Goal: Complete application form

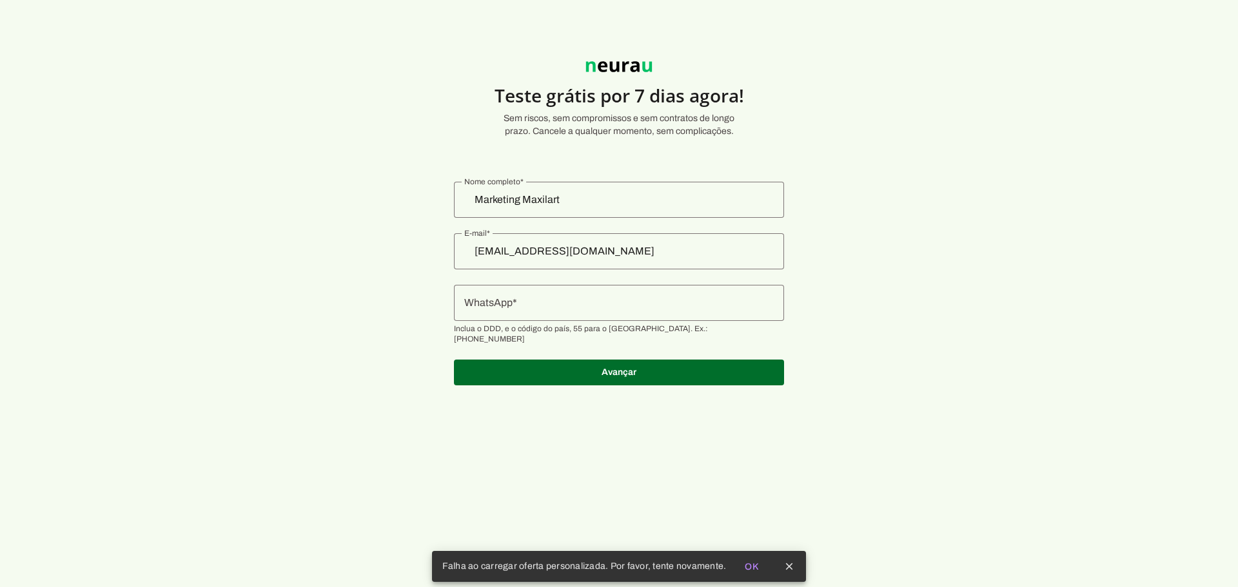
click at [577, 188] on div "Marketing Maxilart" at bounding box center [619, 200] width 330 height 36
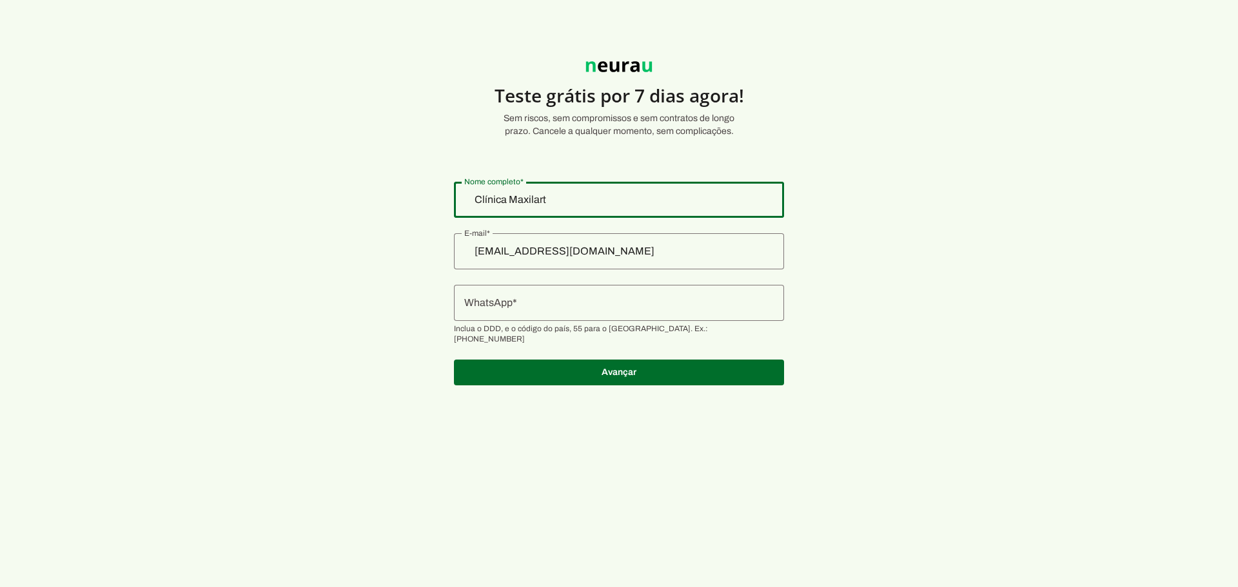
type input "Clínica Maxilart"
type md-outlined-text-field "Clínica Maxilart"
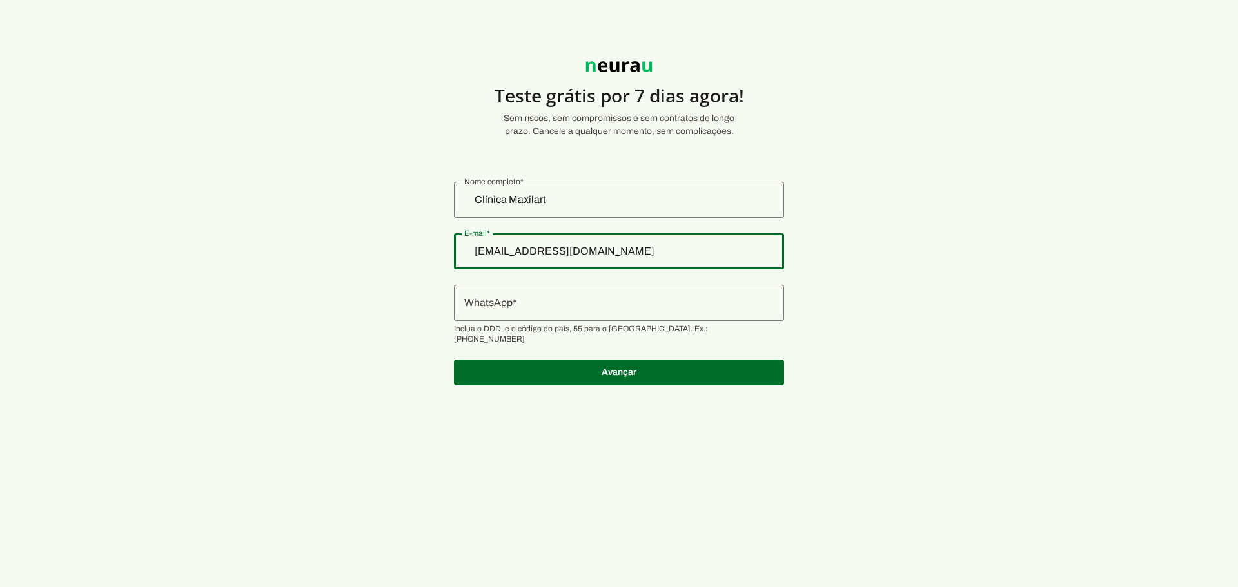
click at [563, 254] on div at bounding box center [619, 303] width 330 height 36
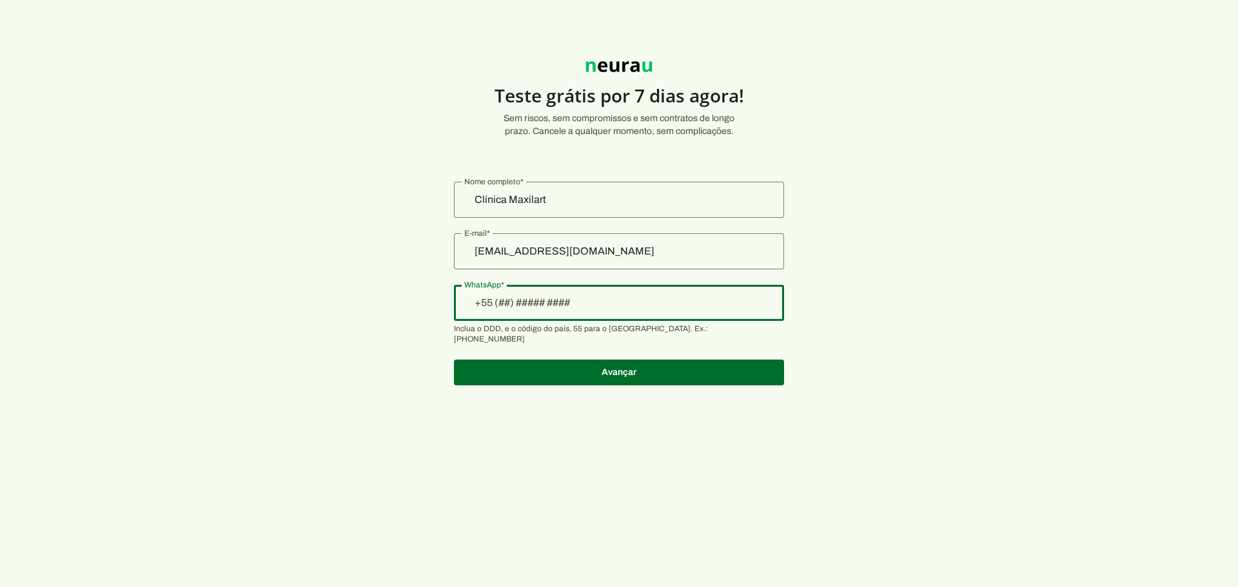
click at [554, 254] on input "WhatsApp" at bounding box center [618, 302] width 309 height 15
type input "+55 (11) ____-____"
type md-outlined-text-field "+55 (11) ____-____"
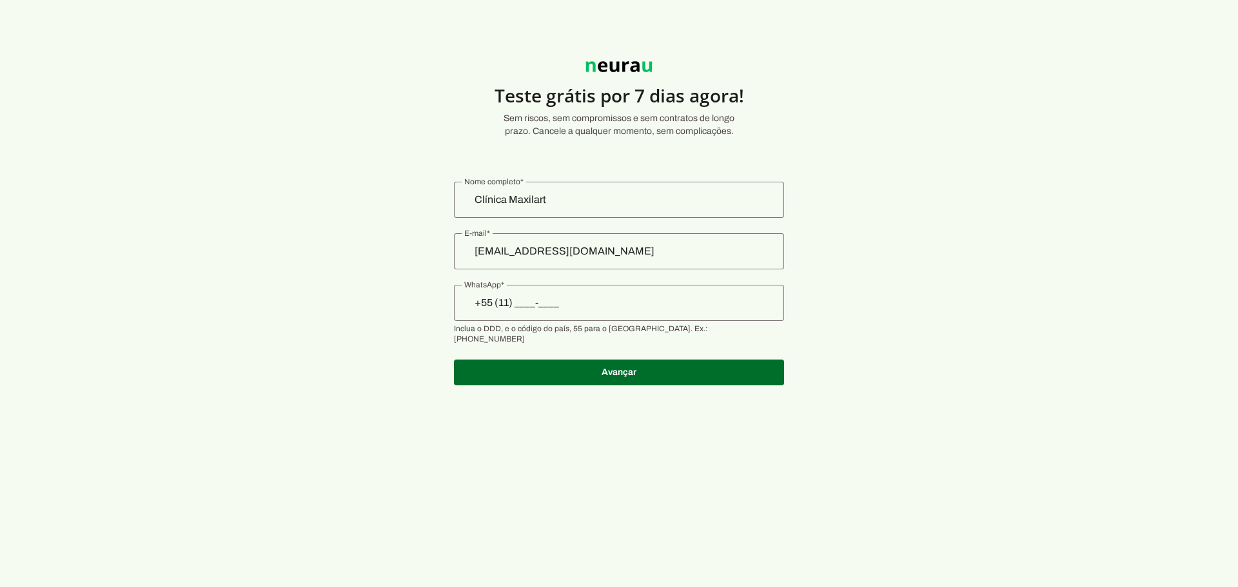
click at [589, 254] on input "+55 (11) ____-____" at bounding box center [618, 302] width 309 height 15
paste input "1191-1108"
type input "[PHONE_NUMBER]"
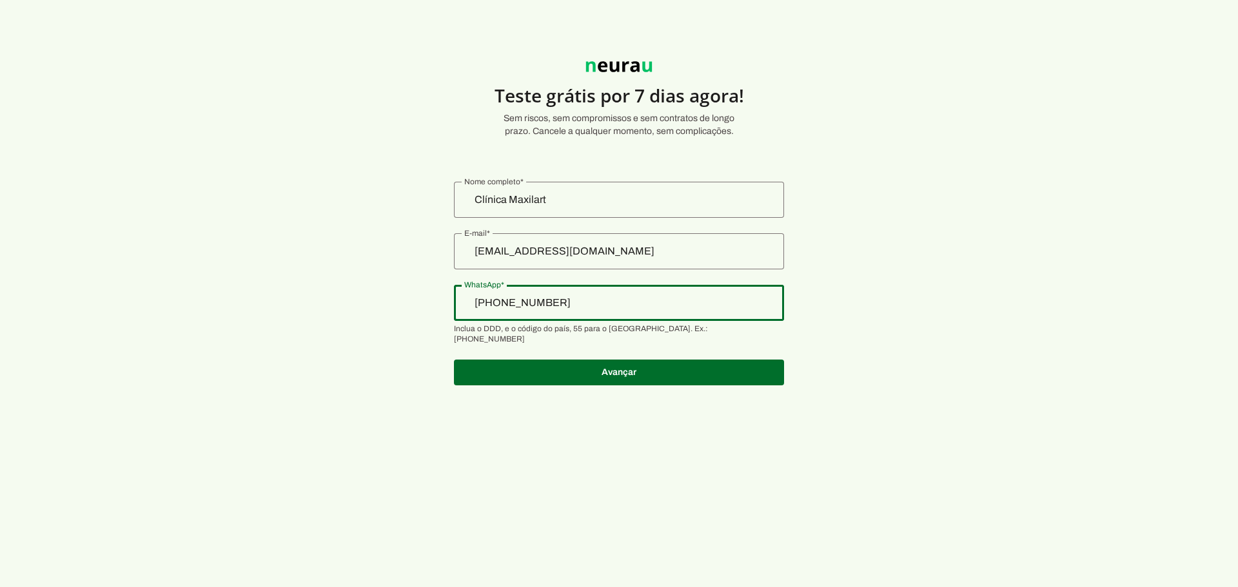
type md-outlined-text-field "[PHONE_NUMBER]"
drag, startPoint x: 591, startPoint y: 305, endPoint x: 538, endPoint y: 306, distance: 53.5
click at [538, 254] on input "[PHONE_NUMBER]" at bounding box center [618, 302] width 309 height 15
paste input "[PHONE_NUMBER]"
type input "[PHONE_NUMBER]"
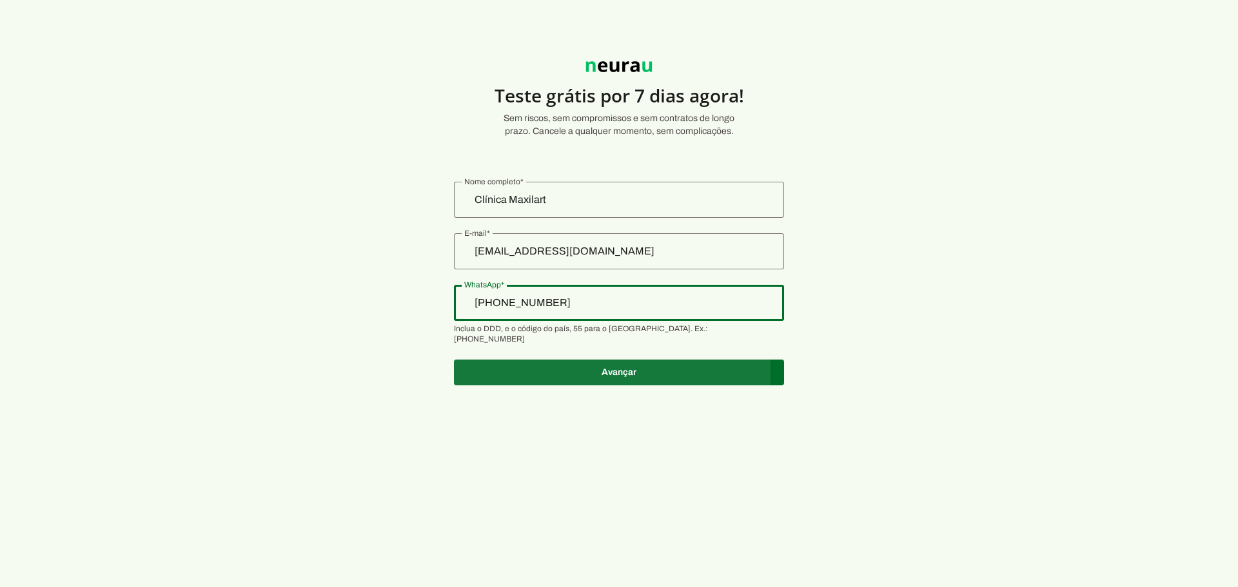
type md-outlined-text-field "[PHONE_NUMBER]"
click at [583, 254] on span at bounding box center [619, 372] width 330 height 31
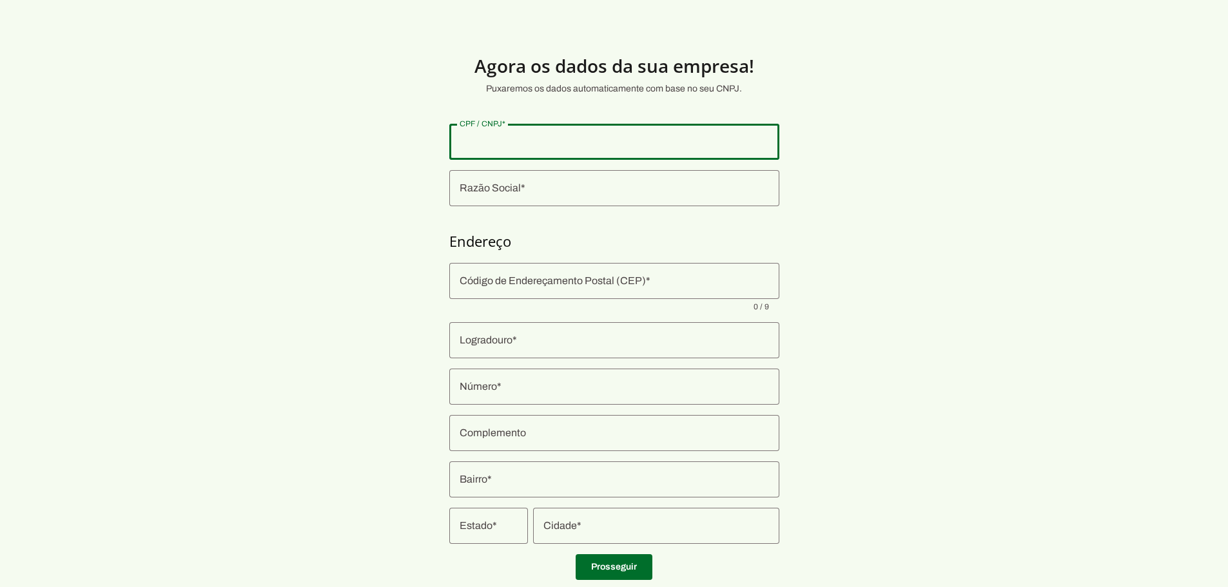
click at [525, 142] on input "CPF / CNPJ" at bounding box center [614, 141] width 309 height 15
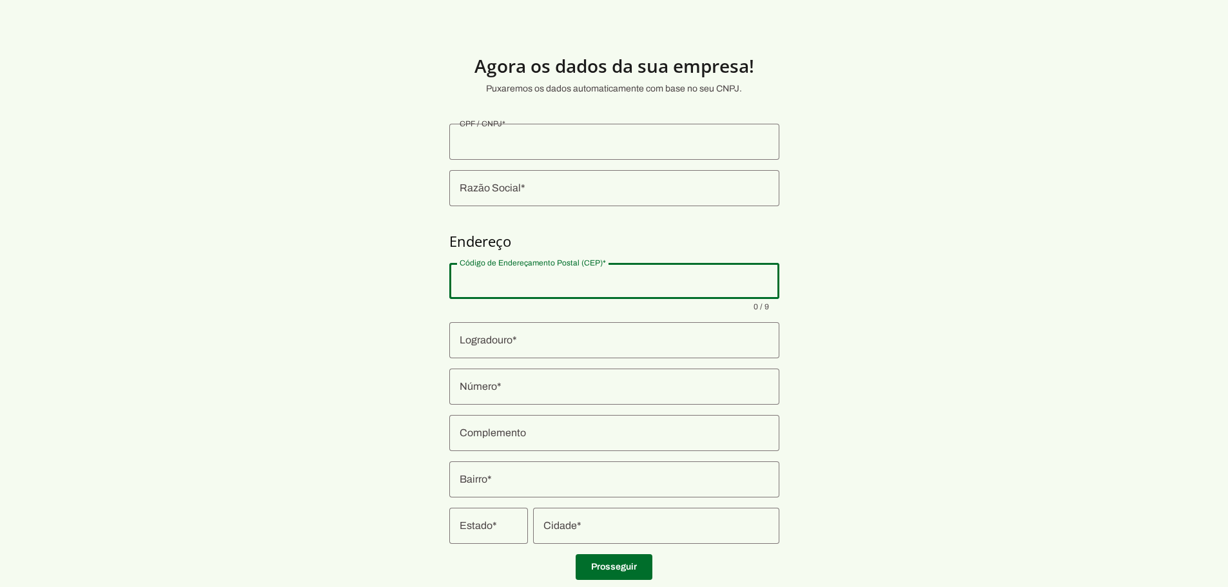
click at [558, 254] on input "Código de Endereçamento Postal (CEP)" at bounding box center [614, 280] width 309 height 15
click at [543, 143] on input "CPF / CNPJ" at bounding box center [614, 141] width 309 height 15
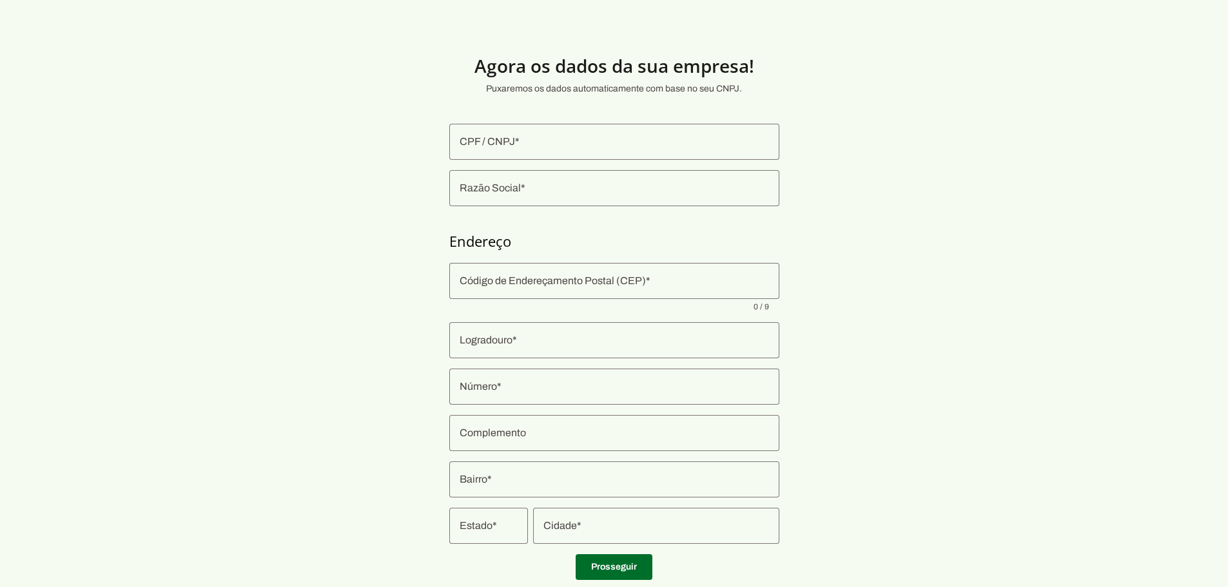
click at [582, 151] on div at bounding box center [614, 142] width 330 height 36
click at [585, 141] on input "CPF / CNPJ" at bounding box center [614, 141] width 309 height 15
paste input "08.002.723/0002-12"
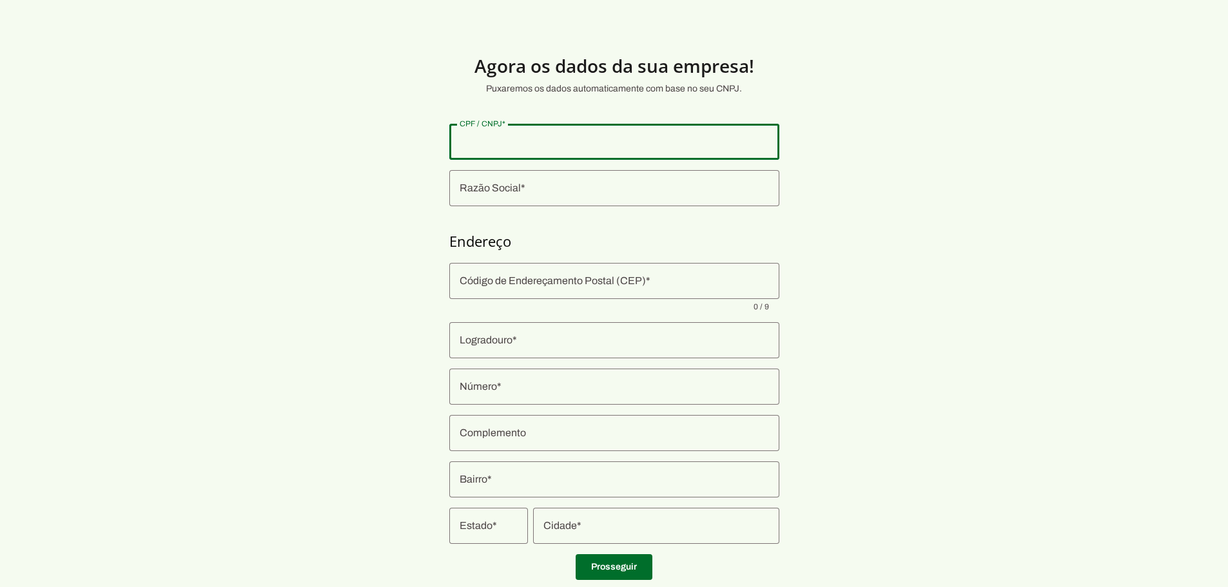
type input "08.002.723/0002-12"
type md-outlined-text-field "08.002.723/0002-12"
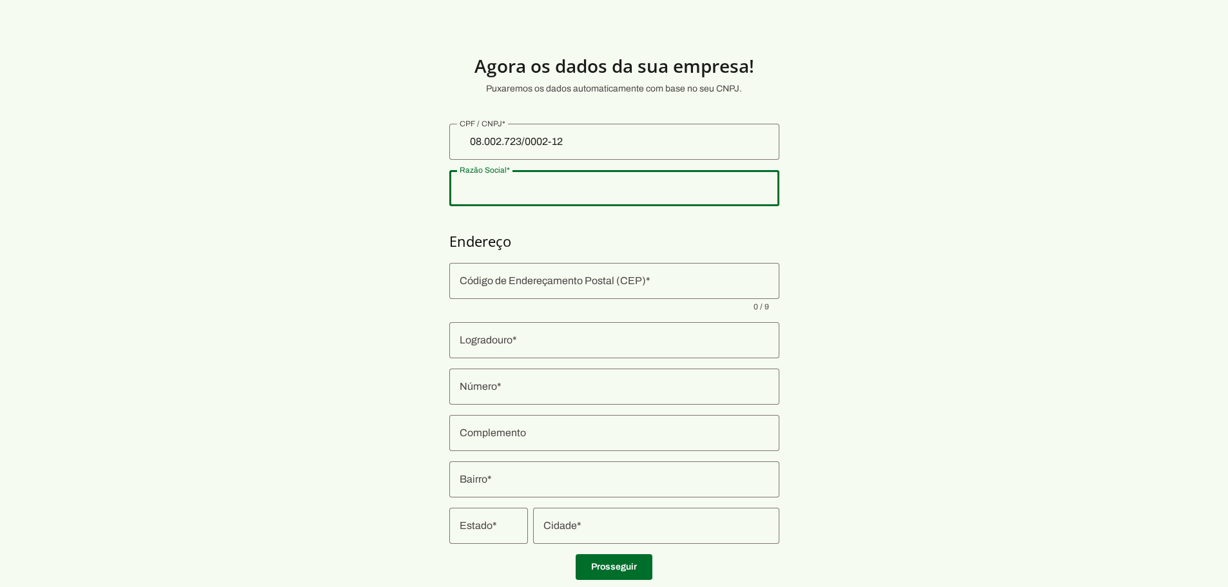
click at [551, 193] on input "Razão Social" at bounding box center [614, 188] width 309 height 15
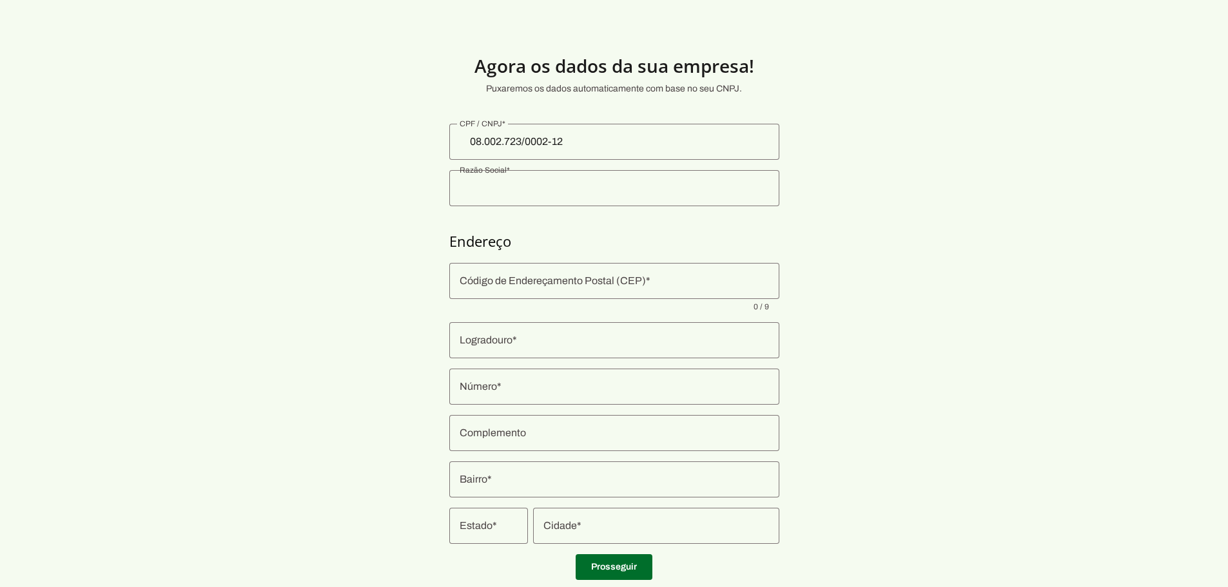
type input "MAXILART - CLINICA MEDICA E ODONTOLOGICA LTDA"
type input "Rua [PERSON_NAME]"
type input "691"
type input "Conj 601/602/603/604"
type input "Itaim Bibi"
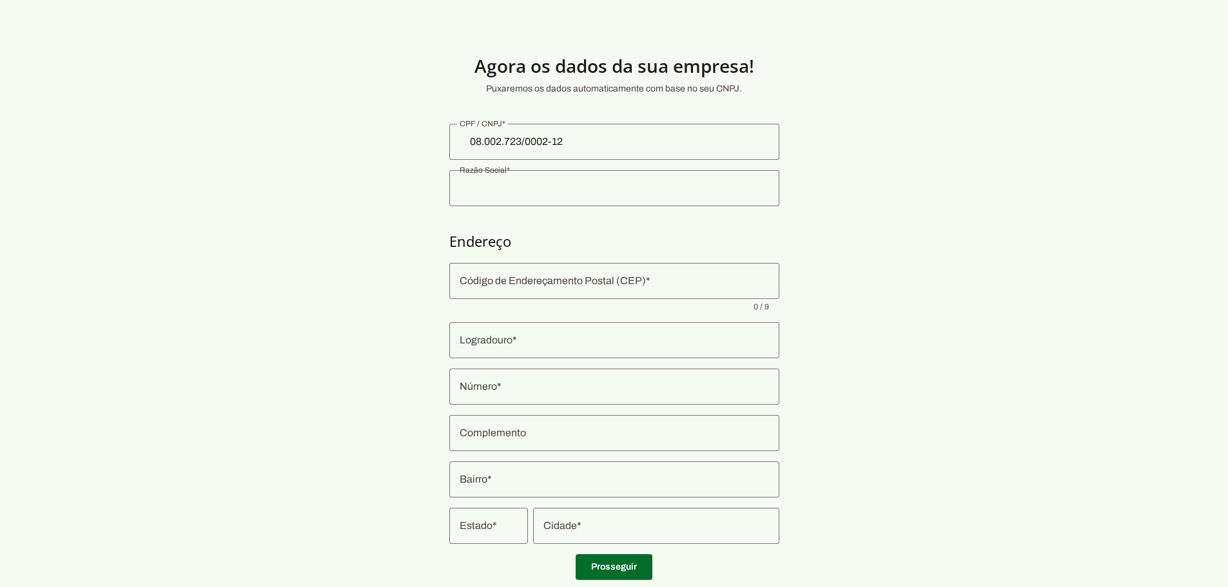
type input "[GEOGRAPHIC_DATA]"
type input "SP"
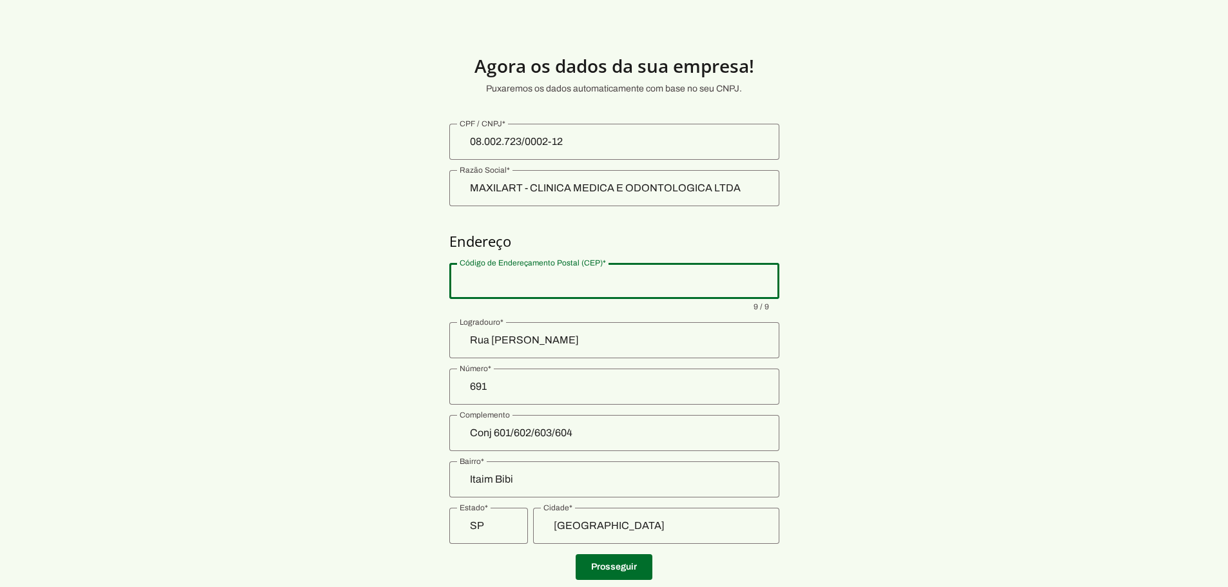
click at [565, 254] on input "Código de Endereçamento Postal (CEP)" at bounding box center [614, 280] width 309 height 15
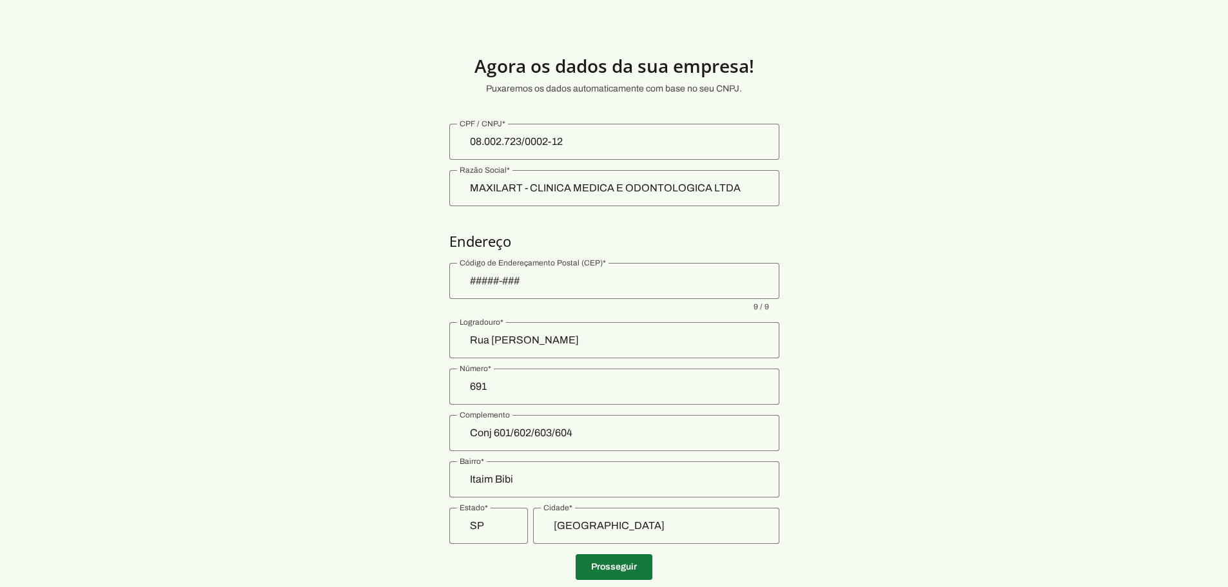
click at [613, 254] on span at bounding box center [614, 567] width 77 height 31
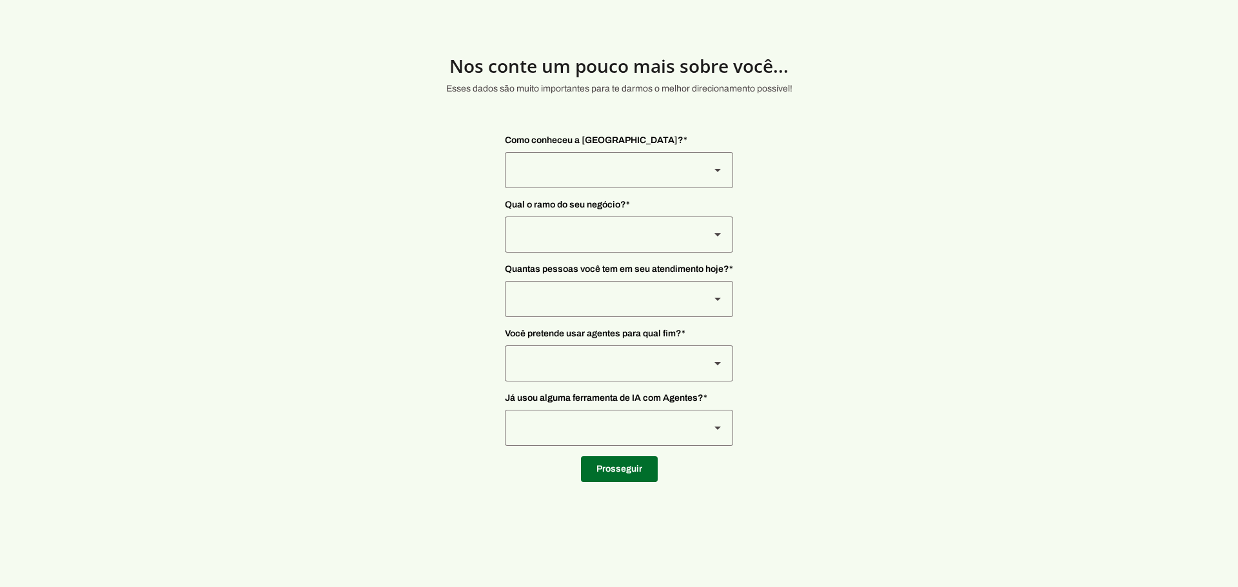
click at [613, 182] on div at bounding box center [602, 170] width 195 height 36
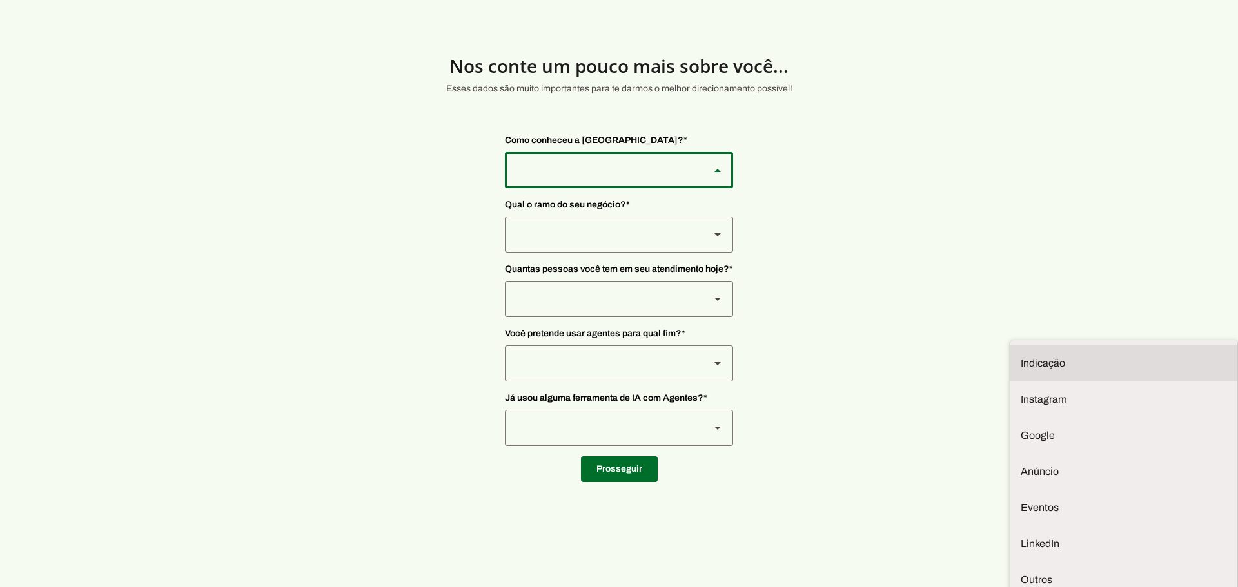
click at [613, 254] on slot at bounding box center [1124, 363] width 206 height 15
type md-outlined-select "NW0Npec8Jvm64GSjAjvQ"
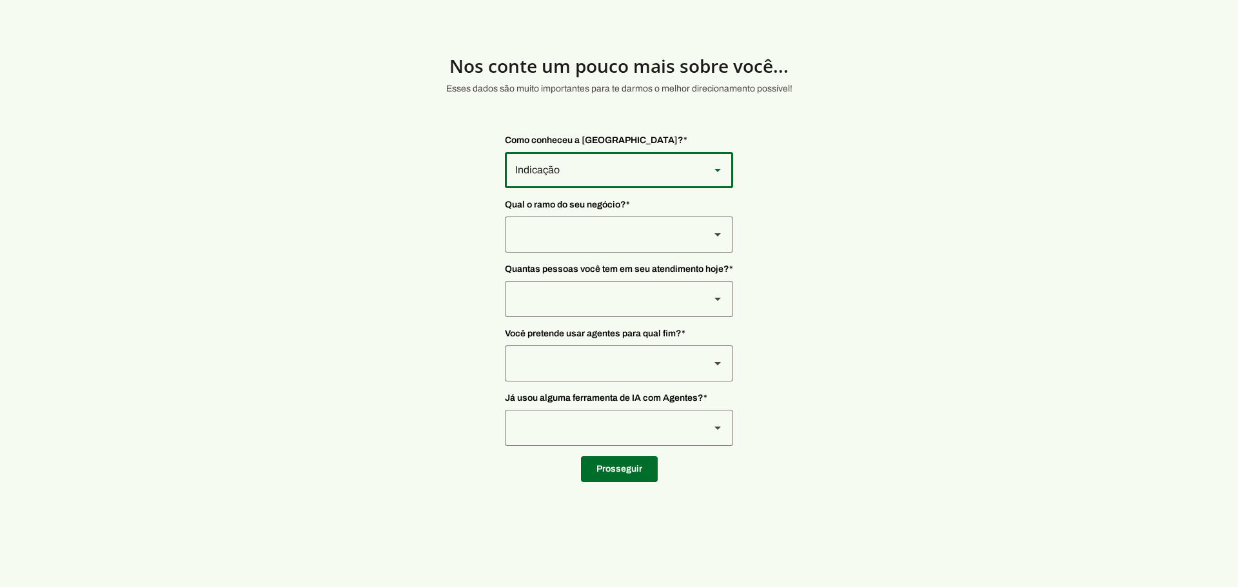
click at [613, 209] on span "Qual o ramo do seu negócio? *" at bounding box center [619, 205] width 228 height 13
click at [610, 188] on div at bounding box center [602, 170] width 195 height 36
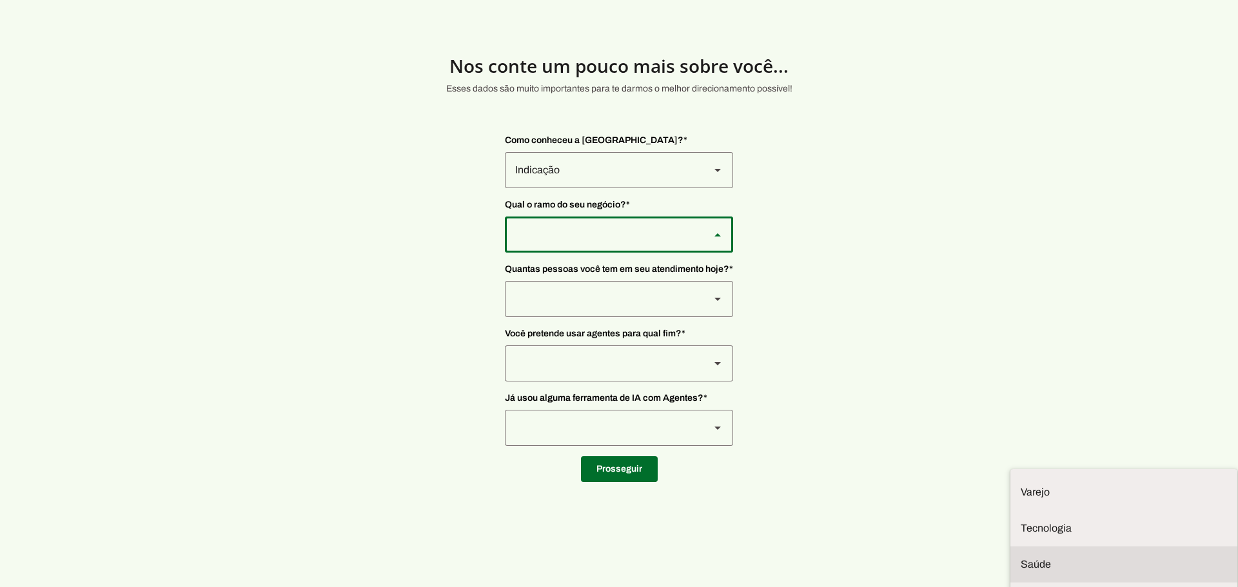
click at [0, 0] on slot at bounding box center [0, 0] width 0 height 0
type md-outlined-select "qBJqoSCgnuqgxNhyRfhz"
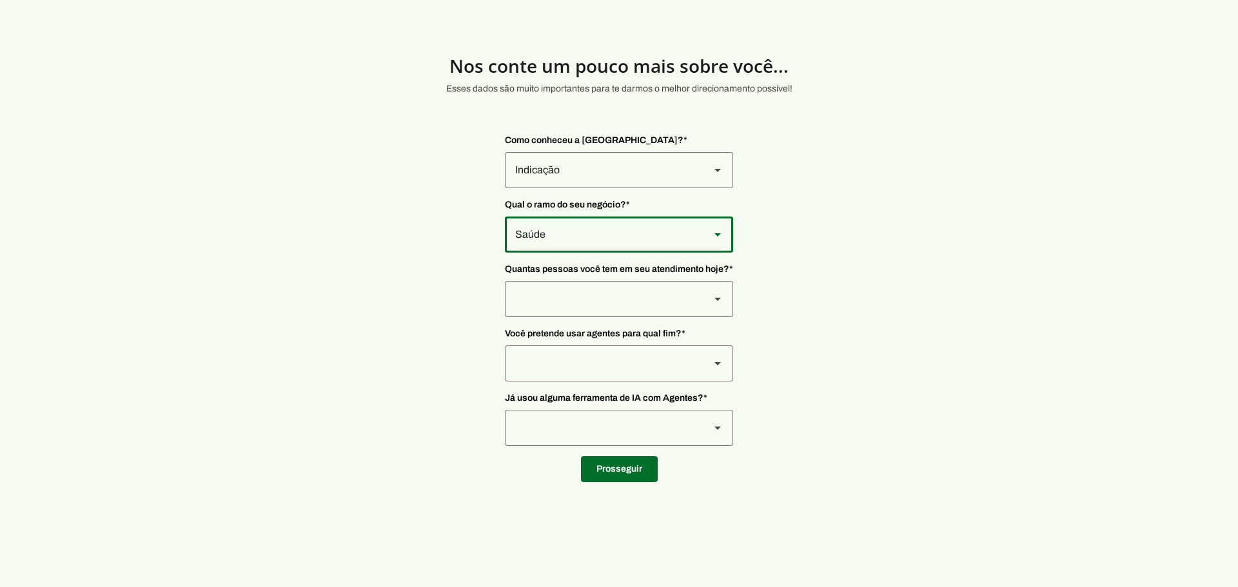
click at [601, 188] on div at bounding box center [602, 170] width 195 height 36
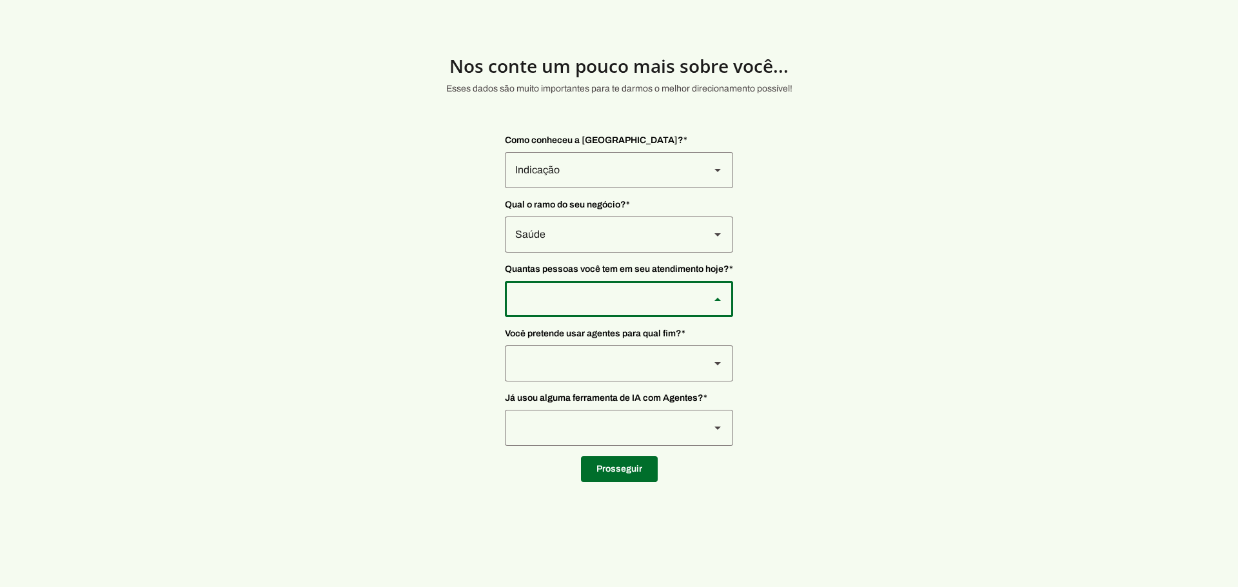
click at [0, 0] on slot at bounding box center [0, 0] width 0 height 0
type md-outlined-select "yHmeUixsC5IlBgFUkJwN"
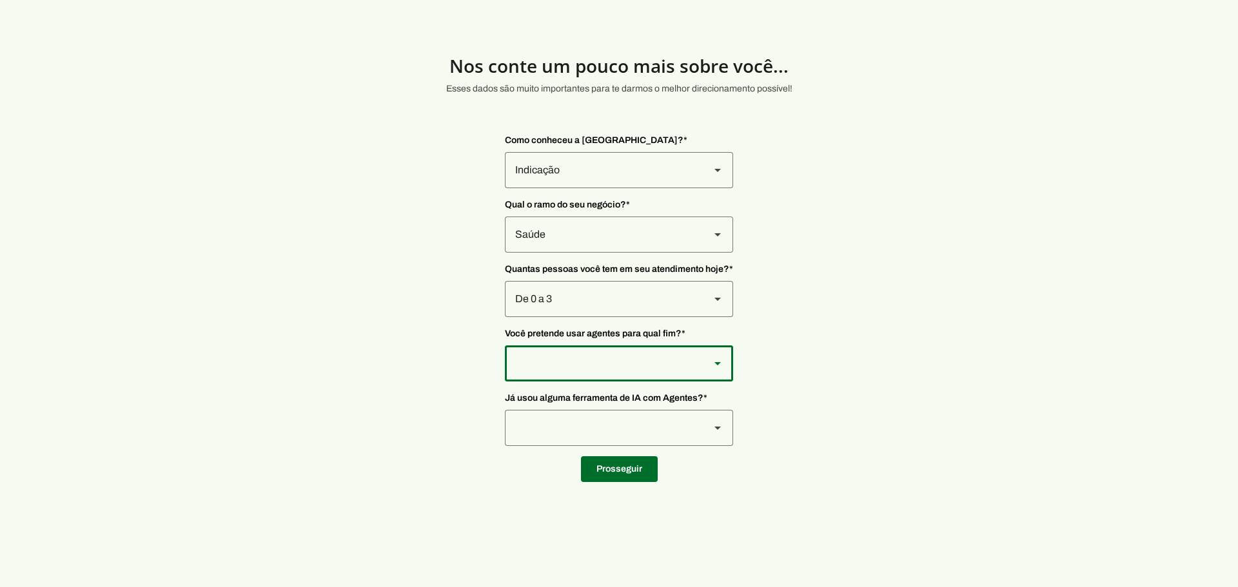
click at [603, 188] on div at bounding box center [602, 170] width 195 height 36
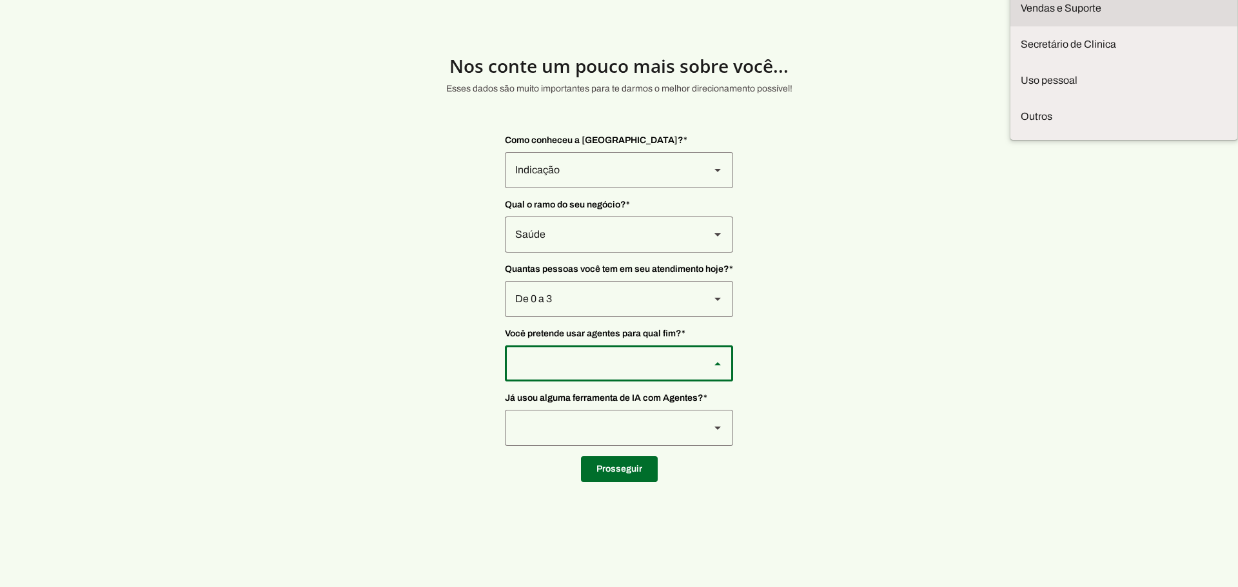
click at [0, 0] on slot at bounding box center [0, 0] width 0 height 0
type md-outlined-select "LGV6UAW7vmmJy71KmeMz"
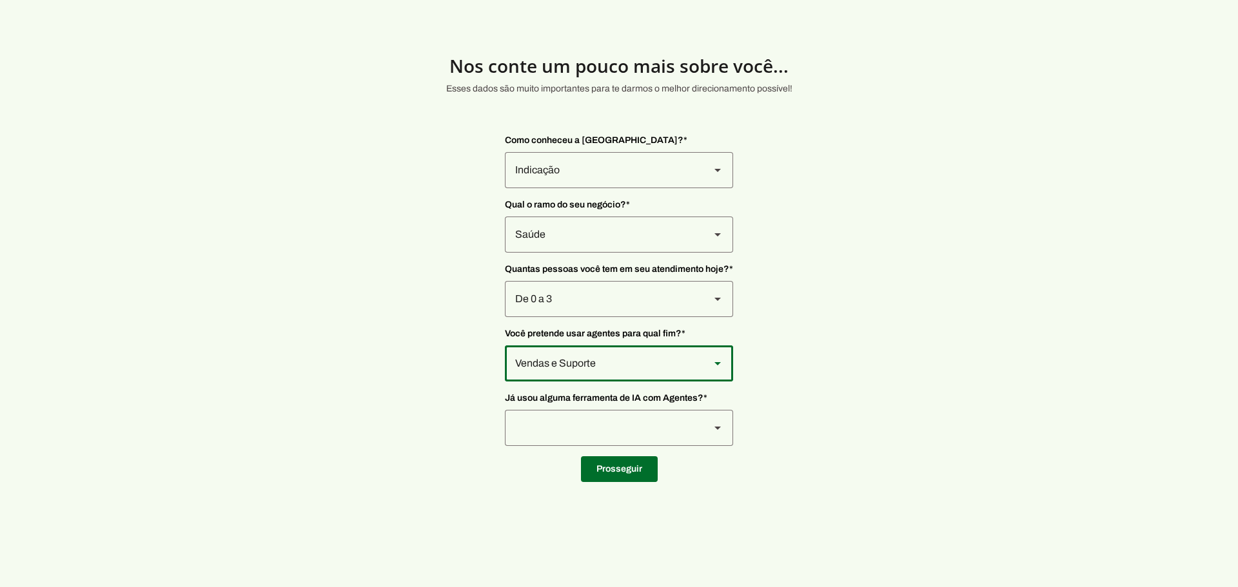
click at [583, 188] on div at bounding box center [602, 170] width 195 height 36
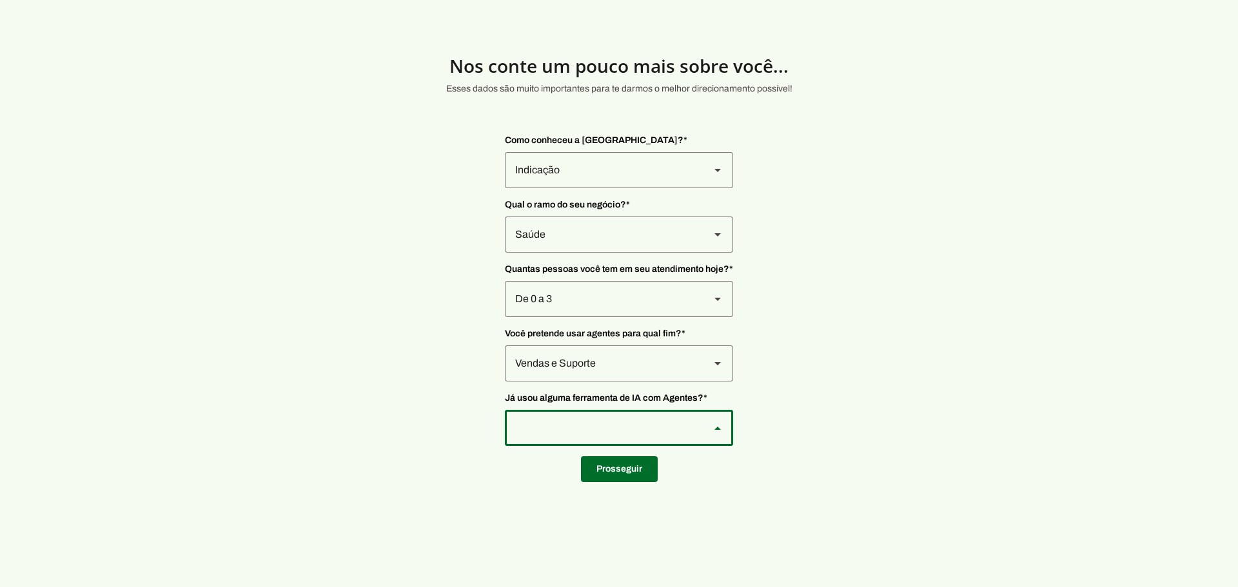
click at [0, 0] on slot at bounding box center [0, 0] width 0 height 0
type md-outlined-select "YJTivUP5LYteilvK0BaA"
click at [587, 254] on span at bounding box center [619, 469] width 77 height 31
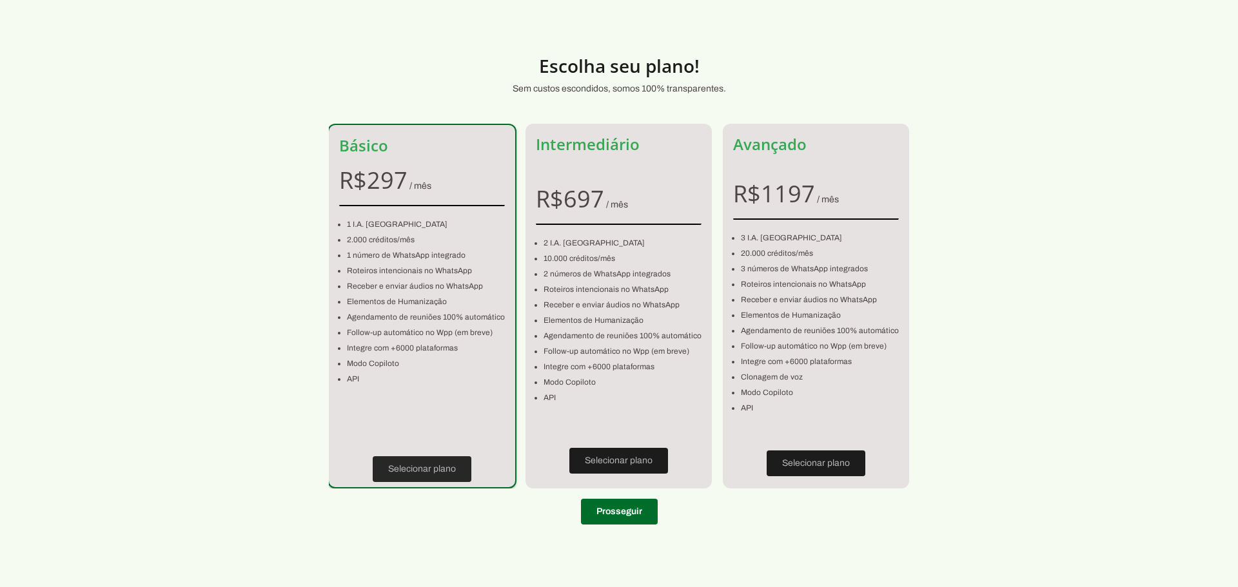
click at [422, 254] on span at bounding box center [422, 469] width 99 height 31
type input "Rua [PERSON_NAME]"
type input "691"
type input "Conj 601/602/603/604"
type input "Itaim Bibi"
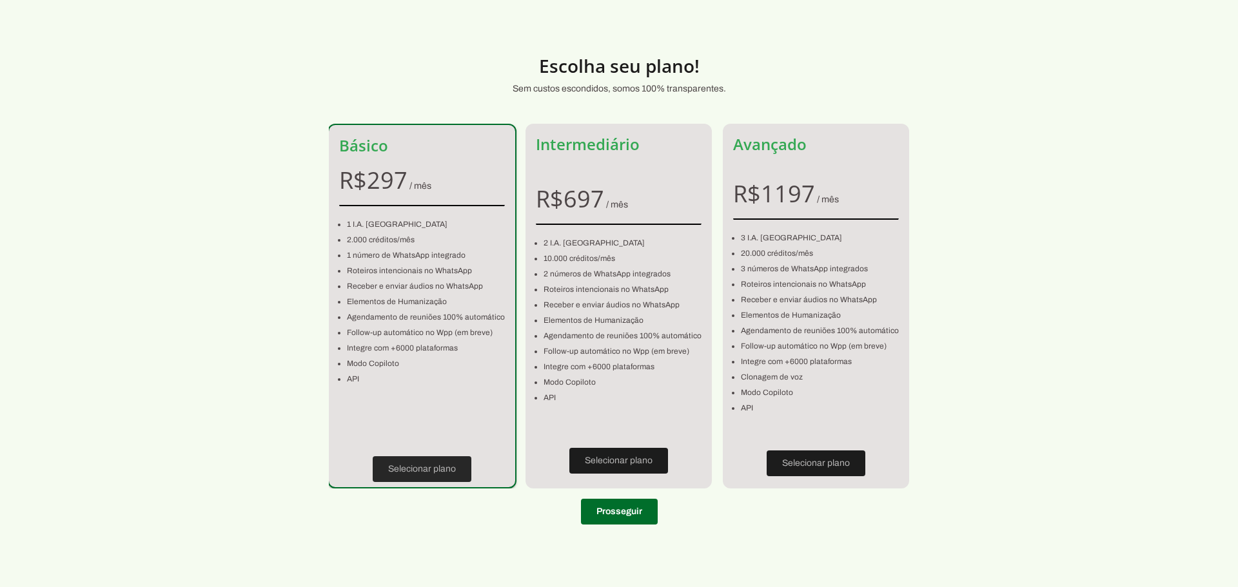
type input "[GEOGRAPHIC_DATA]"
type input "SP"
type input "[PHONE_NUMBER]"
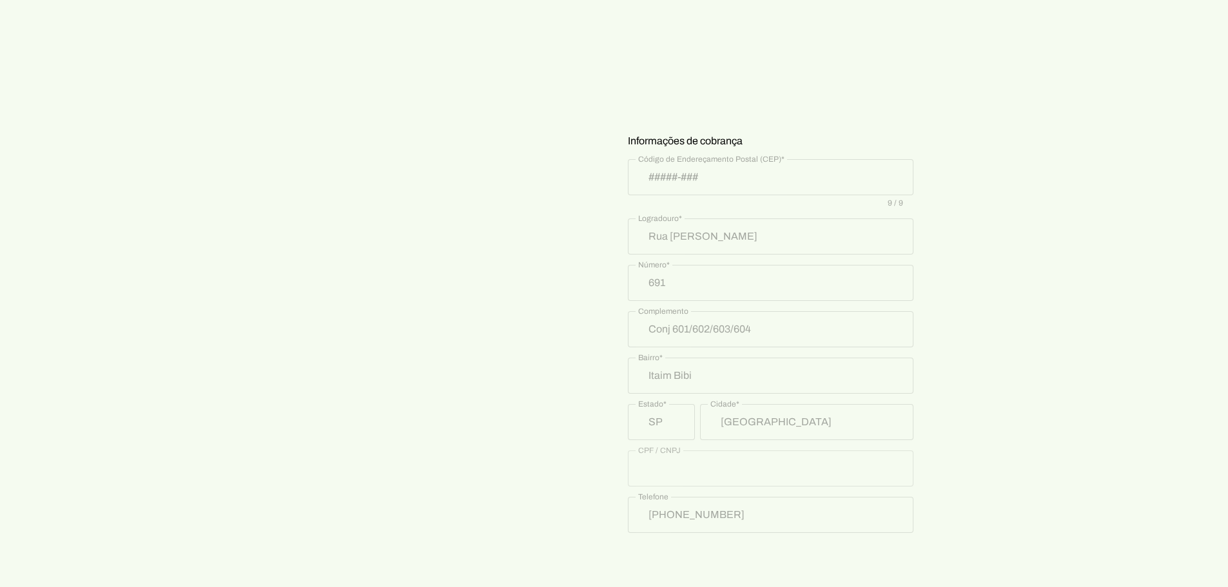
scroll to position [532, 0]
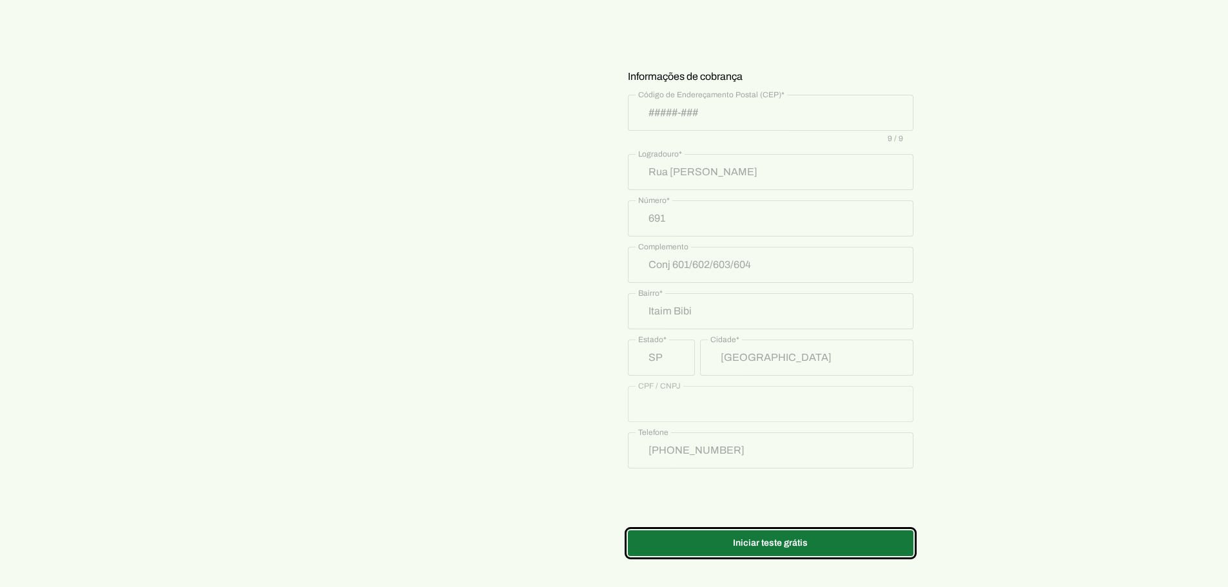
click at [613, 254] on span at bounding box center [771, 543] width 286 height 31
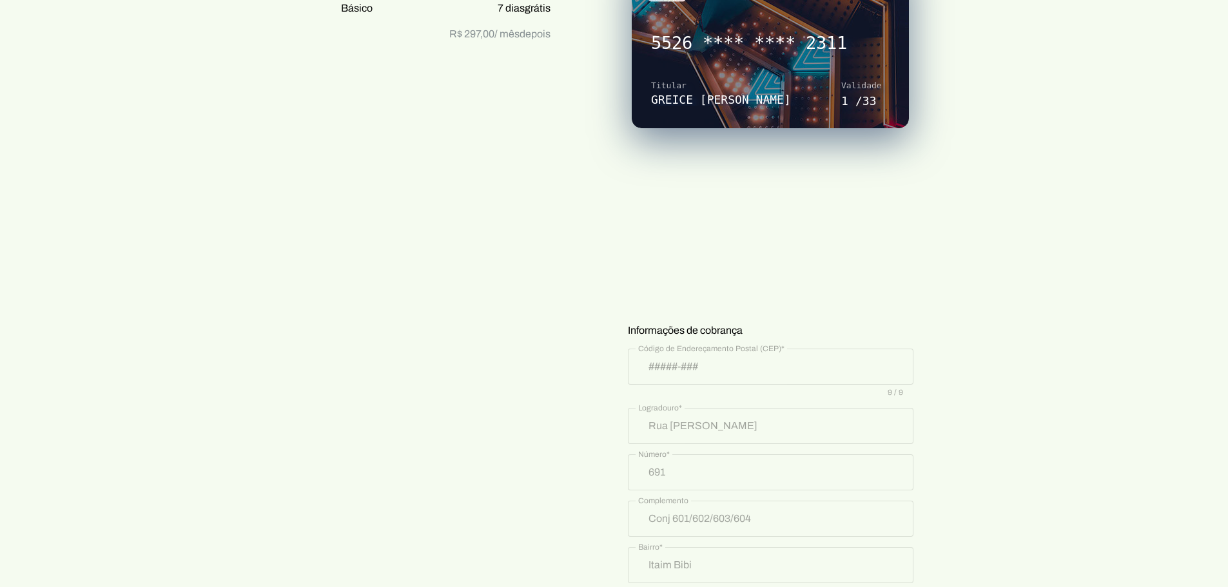
scroll to position [600, 0]
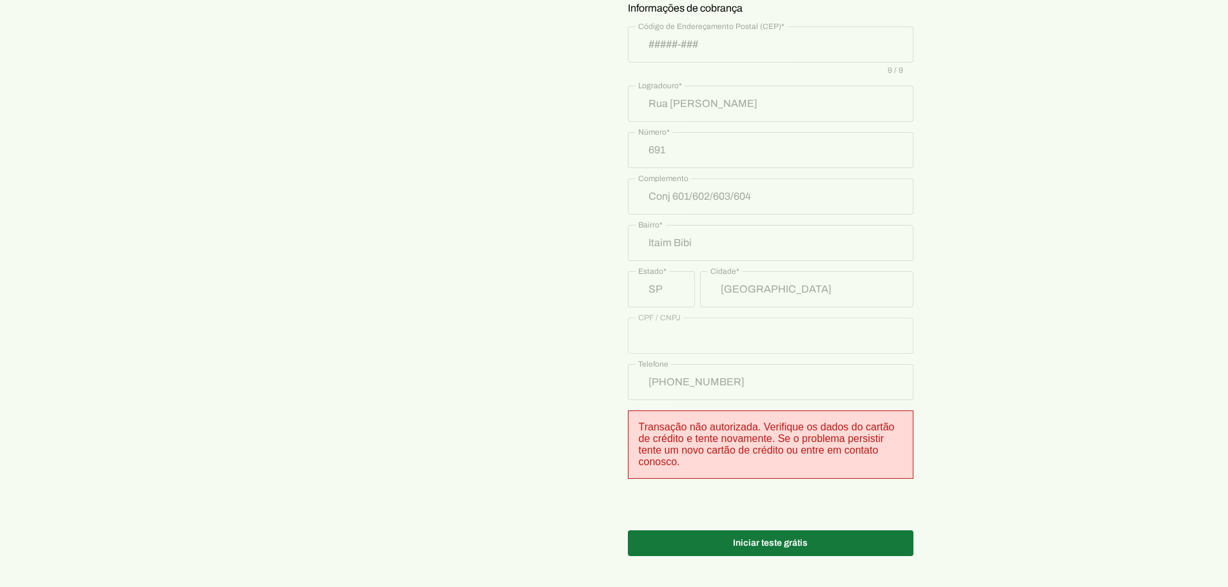
click at [613, 254] on span at bounding box center [771, 543] width 286 height 31
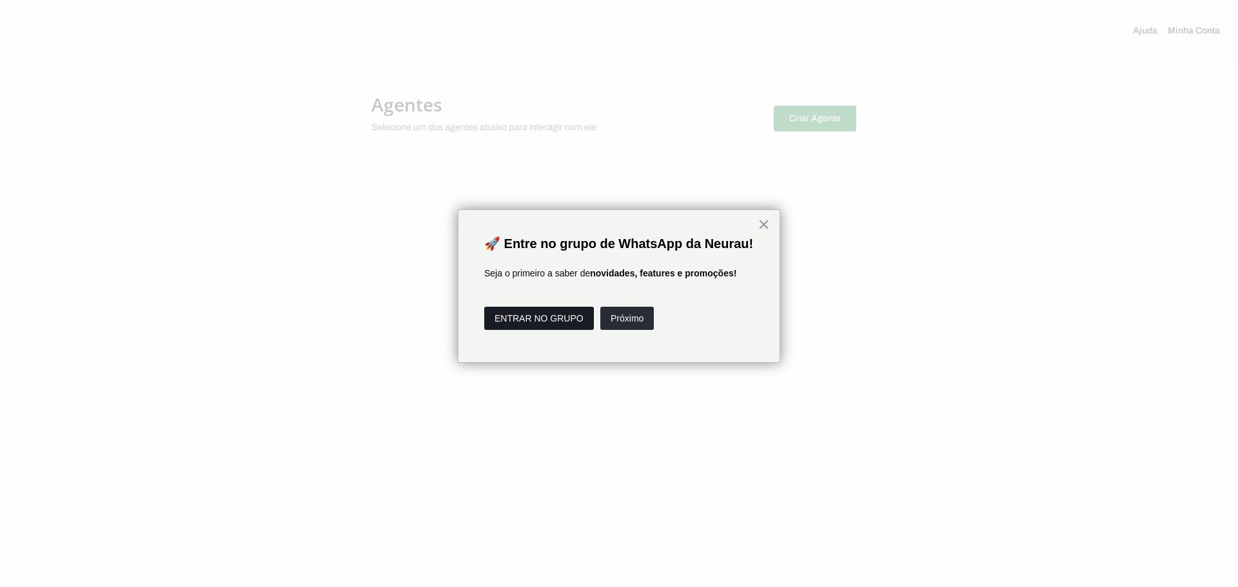
click at [549, 254] on button "ENTRAR NO GRUPO" at bounding box center [539, 318] width 110 height 23
click at [613, 254] on button "Próximo" at bounding box center [627, 318] width 54 height 23
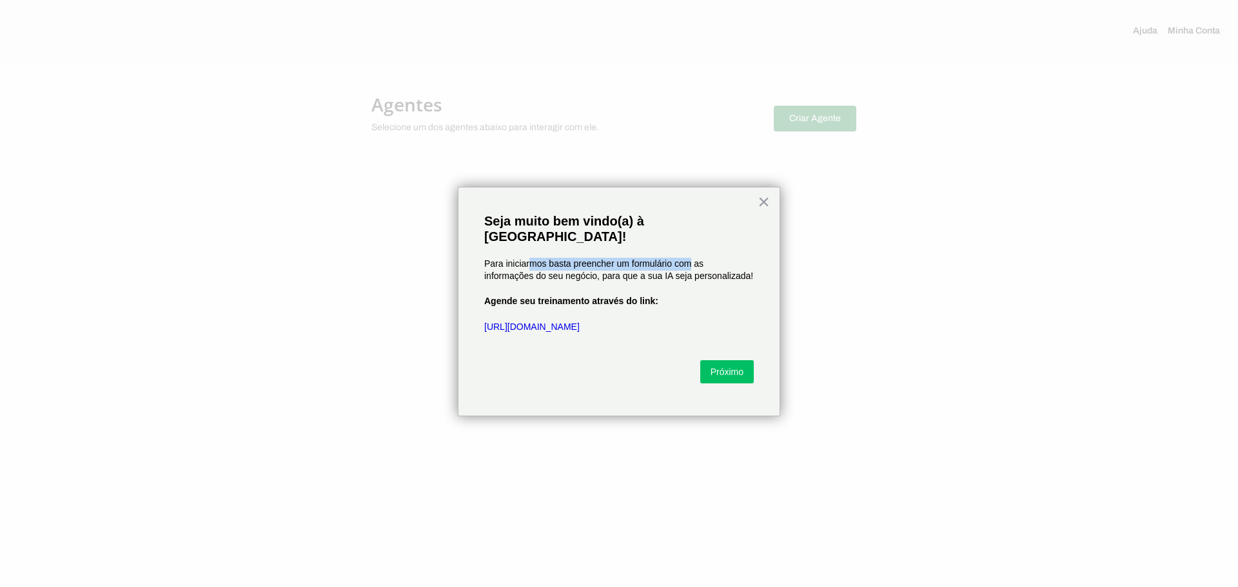
drag, startPoint x: 532, startPoint y: 251, endPoint x: 688, endPoint y: 251, distance: 156.0
click at [613, 254] on p "Para iniciarmos basta preencher um formulário com as informações do seu negócio…" at bounding box center [618, 270] width 269 height 25
drag, startPoint x: 558, startPoint y: 260, endPoint x: 660, endPoint y: 257, distance: 102.6
click at [613, 254] on p "Para iniciarmos basta preencher um formulário com as informações do seu negócio…" at bounding box center [618, 270] width 269 height 25
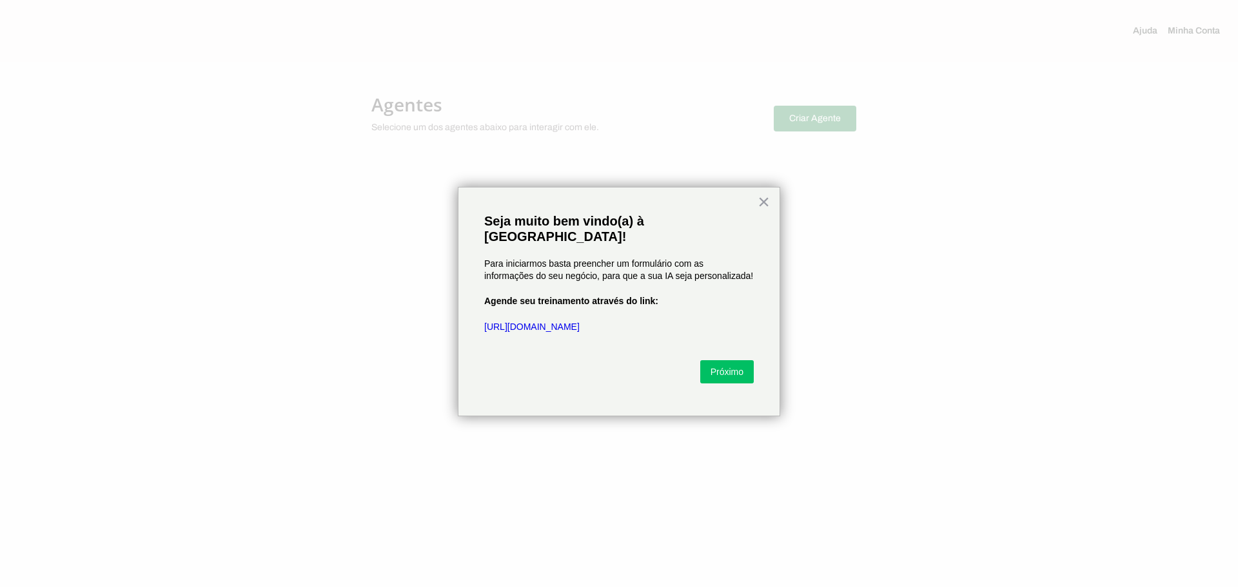
click at [613, 254] on p "Para iniciarmos basta preencher um formulário com as informações do seu negócio…" at bounding box center [618, 270] width 269 height 25
click at [534, 254] on link "[URL][DOMAIN_NAME]" at bounding box center [531, 327] width 95 height 10
